Goal: Task Accomplishment & Management: Manage account settings

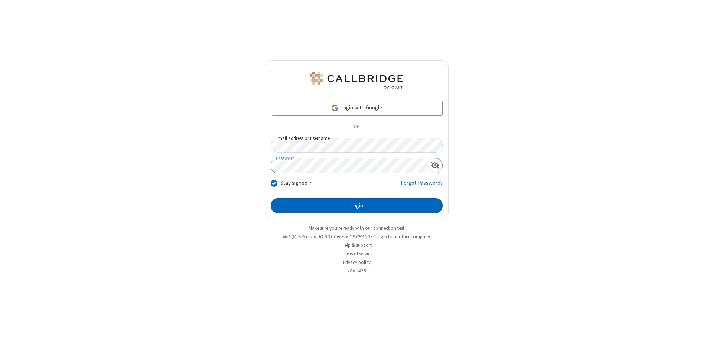
click at [356, 206] on button "Login" at bounding box center [357, 205] width 172 height 15
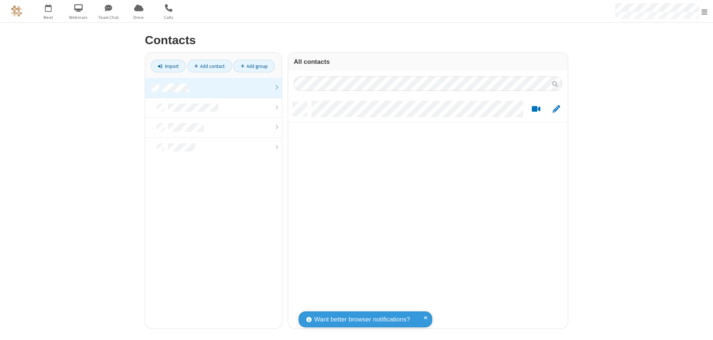
scroll to position [226, 274]
click at [214, 88] on link at bounding box center [213, 88] width 137 height 20
click at [209, 66] on link "Add contact" at bounding box center [209, 66] width 45 height 13
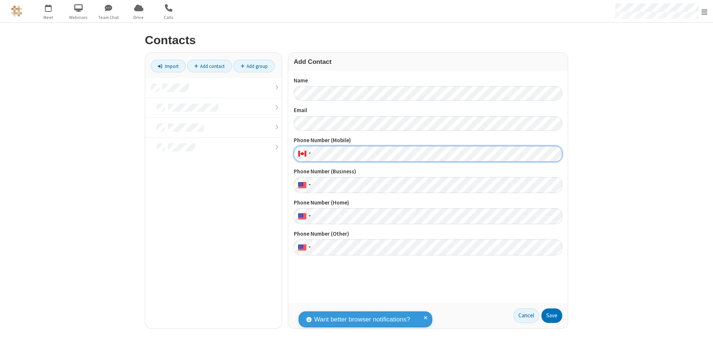
click at [552, 316] on button "Save" at bounding box center [551, 316] width 21 height 15
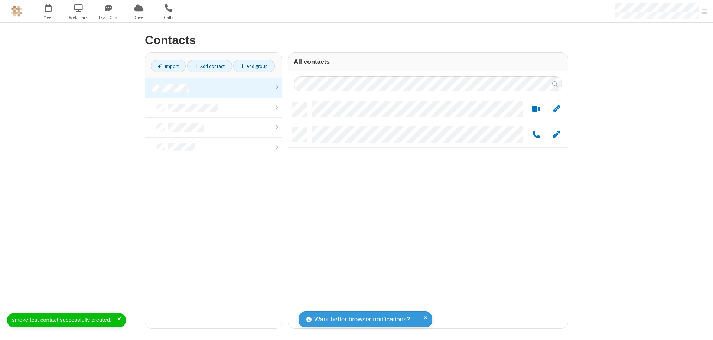
scroll to position [226, 274]
